Goal: Navigation & Orientation: Find specific page/section

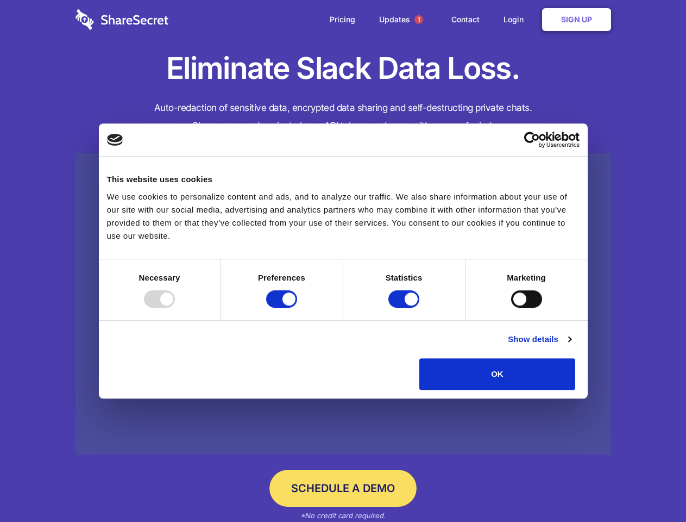
click at [175, 308] on div at bounding box center [159, 298] width 31 height 17
click at [297, 308] on input "Preferences" at bounding box center [281, 298] width 31 height 17
checkbox input "false"
click at [405, 308] on input "Statistics" at bounding box center [404, 298] width 31 height 17
checkbox input "false"
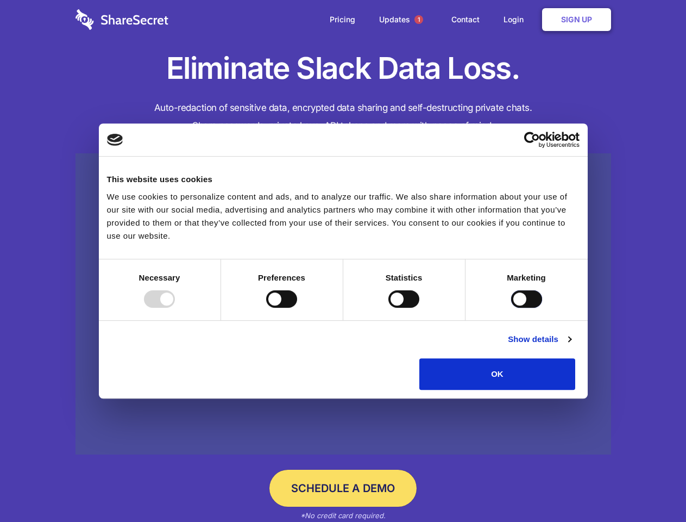
click at [511, 308] on input "Marketing" at bounding box center [526, 298] width 31 height 17
checkbox input "true"
click at [571, 346] on link "Show details" at bounding box center [539, 339] width 63 height 13
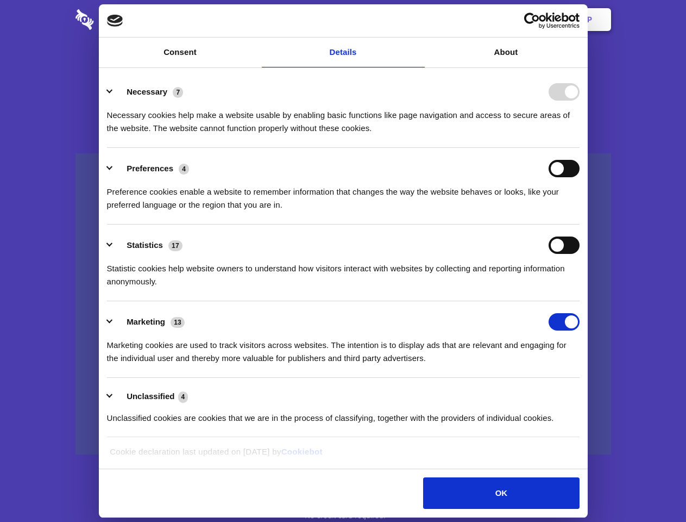
click at [585, 393] on div "Details Necessary 7 Necessary cookies help make a website usable by enabling ba…" at bounding box center [343, 268] width 483 height 395
click at [418, 20] on span "1" at bounding box center [419, 19] width 9 height 9
